Goal: Find specific page/section: Find specific page/section

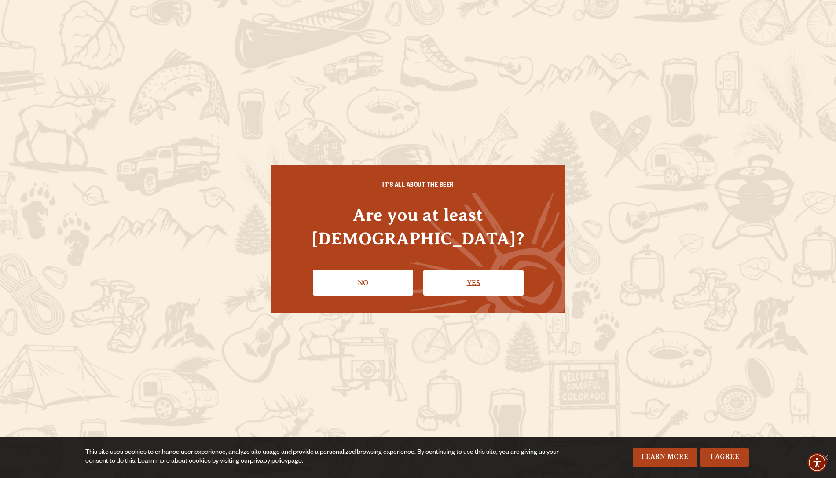
click at [446, 270] on link "Yes" at bounding box center [473, 283] width 100 height 26
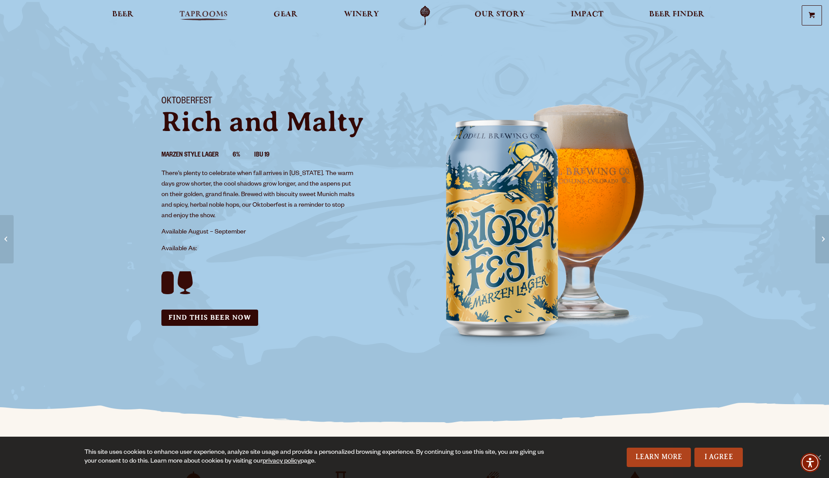
click at [205, 11] on span "Taprooms" at bounding box center [203, 14] width 48 height 7
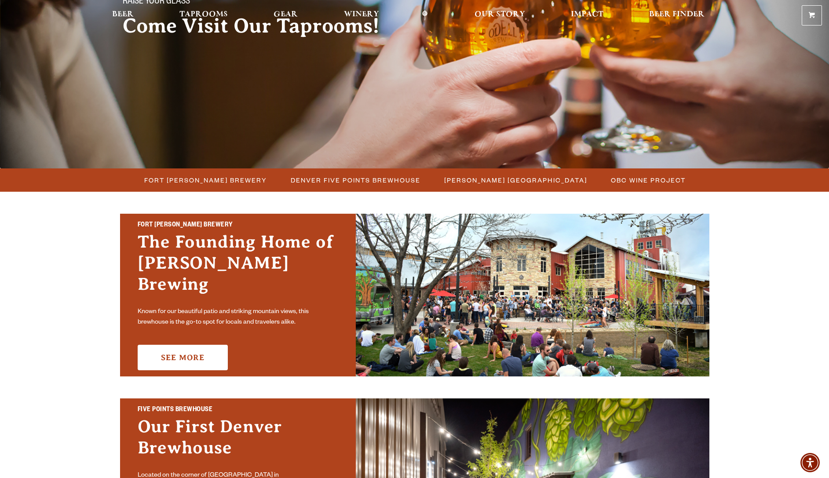
scroll to position [122, 0]
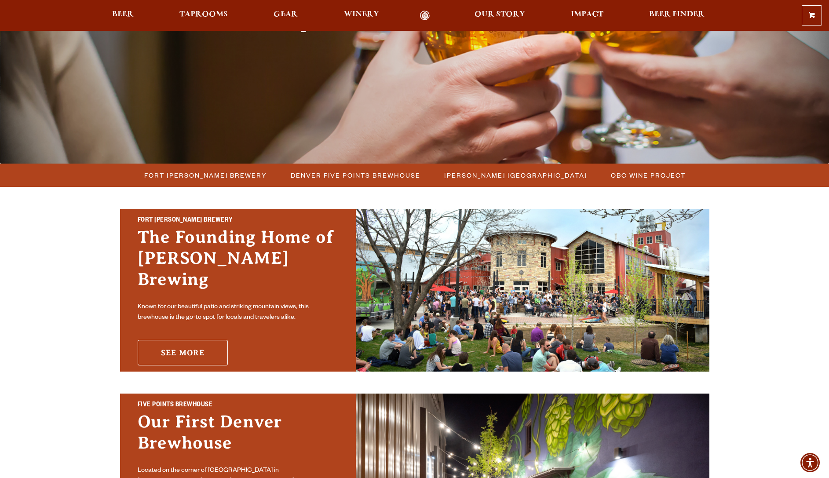
click at [186, 344] on link "See More" at bounding box center [183, 353] width 90 height 26
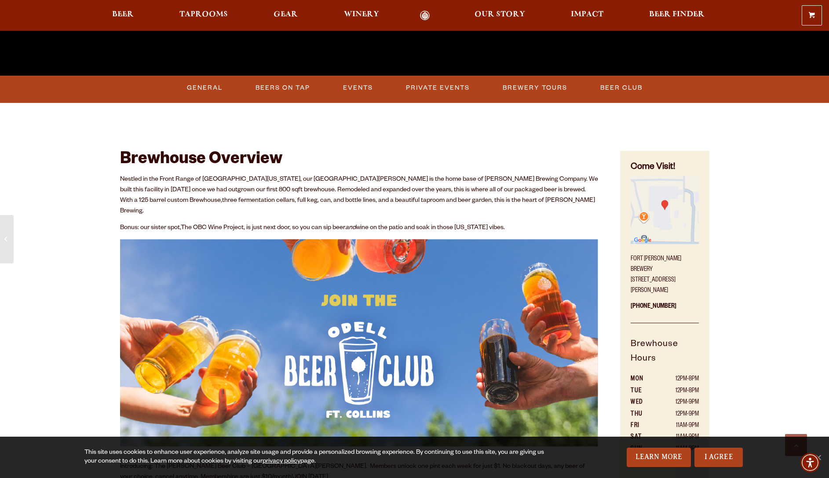
scroll to position [379, 0]
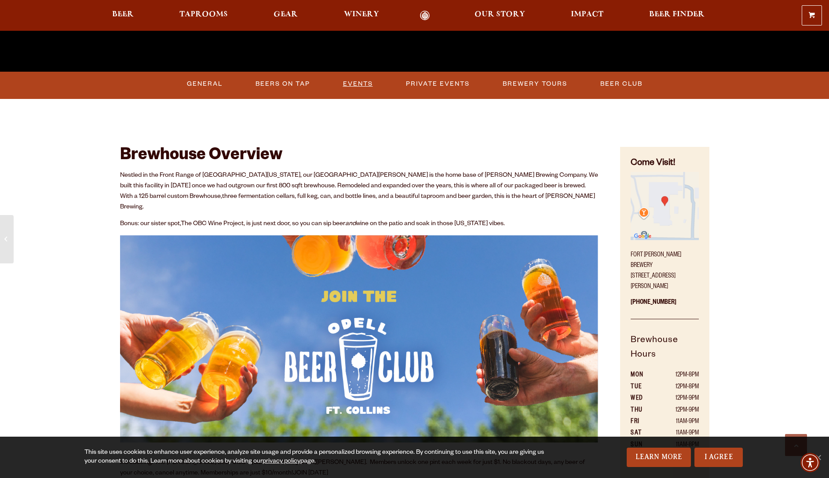
click at [351, 82] on link "Events" at bounding box center [358, 84] width 37 height 20
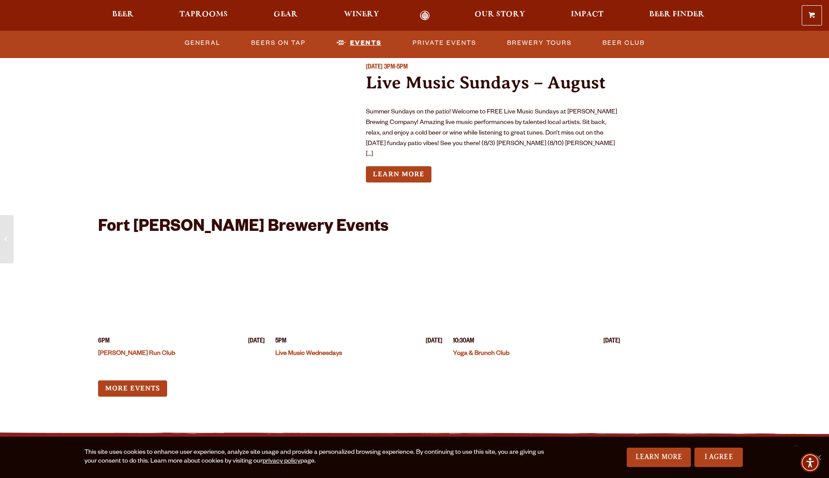
scroll to position [3301, 0]
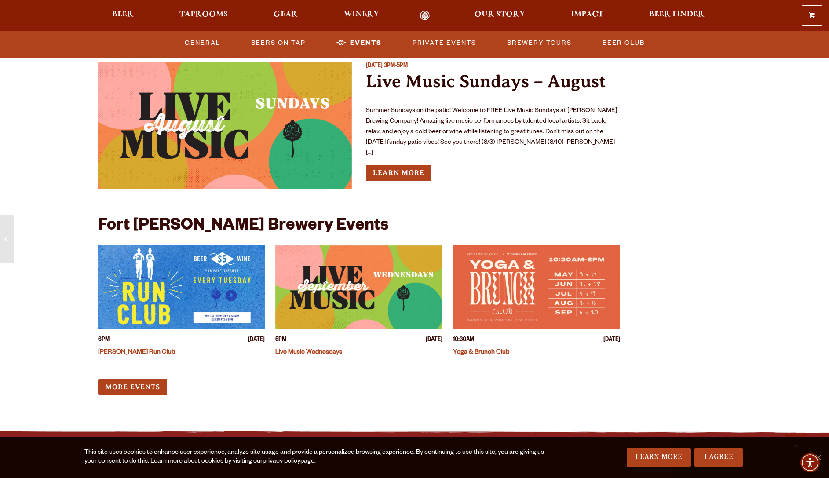
click at [133, 379] on link "More Events" at bounding box center [132, 387] width 69 height 16
